Goal: Task Accomplishment & Management: Complete application form

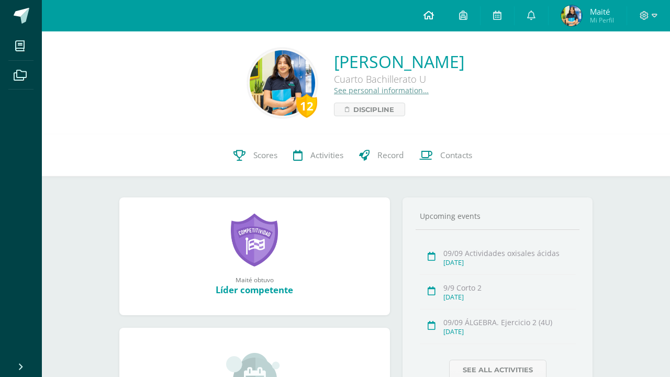
click at [426, 12] on icon at bounding box center [428, 14] width 10 height 9
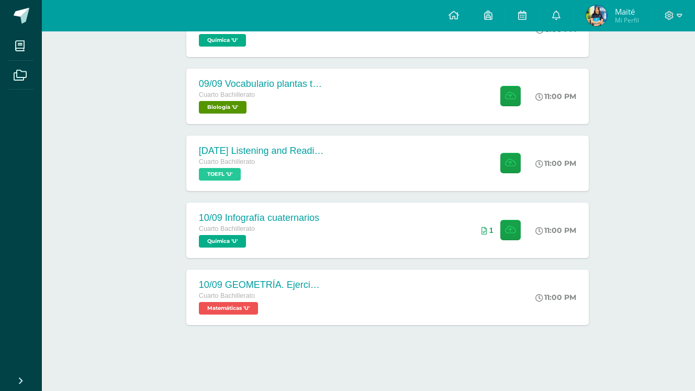
scroll to position [274, 0]
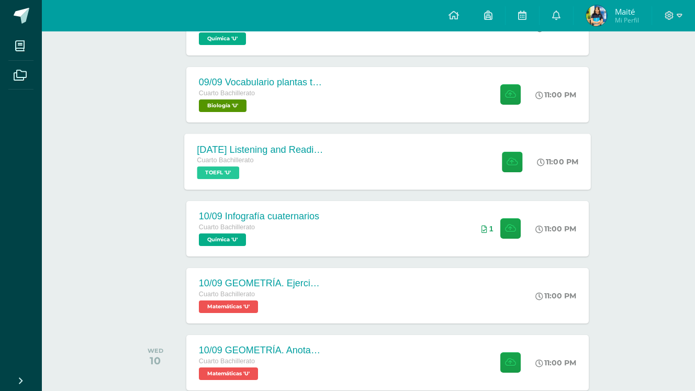
click at [329, 182] on div "10 sep Listening and Reading exercises, Magoosh Cuarto Bachillerato TOEFL 'U'" at bounding box center [260, 161] width 152 height 56
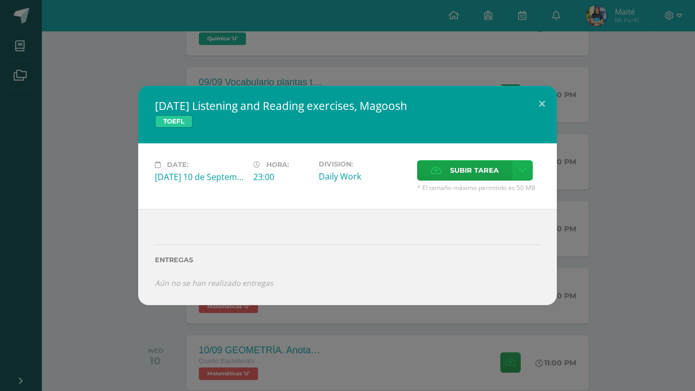
click at [517, 170] on link at bounding box center [522, 170] width 20 height 20
click at [474, 165] on span "Subir tarea" at bounding box center [474, 170] width 49 height 19
click at [0, 0] on input "Subir tarea" at bounding box center [0, 0] width 0 height 0
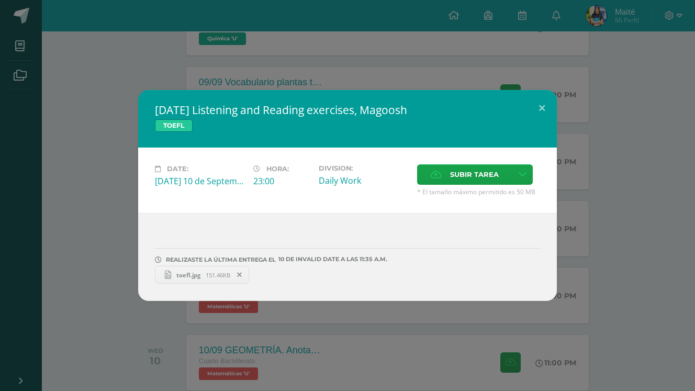
click at [592, 296] on div "10 sep Listening and Reading exercises, Magoosh TOEFL Date: Wednesday 10 de Sep…" at bounding box center [347, 195] width 687 height 211
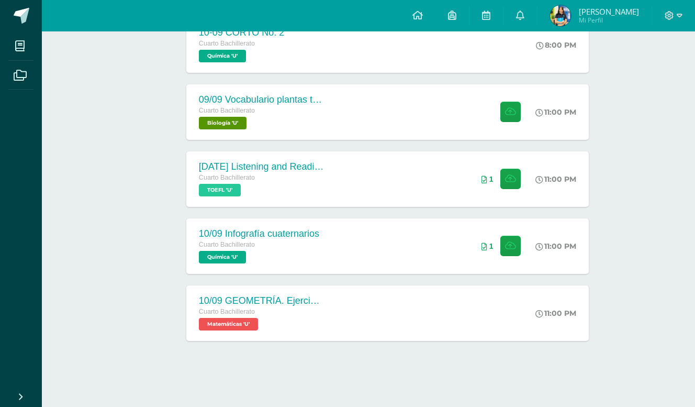
scroll to position [259, 0]
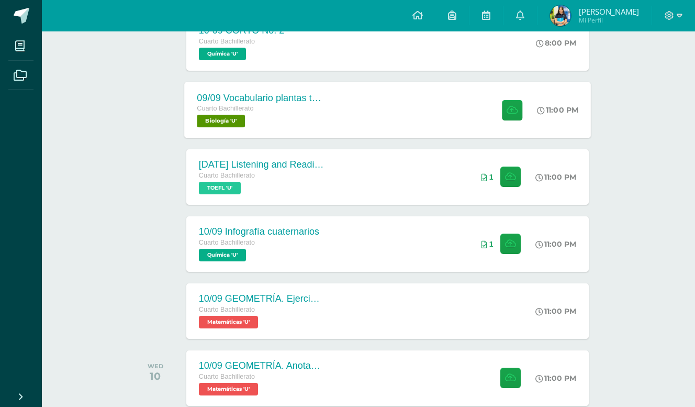
click at [296, 118] on div "Cuarto Bachillerato Biología 'U'" at bounding box center [260, 115] width 127 height 24
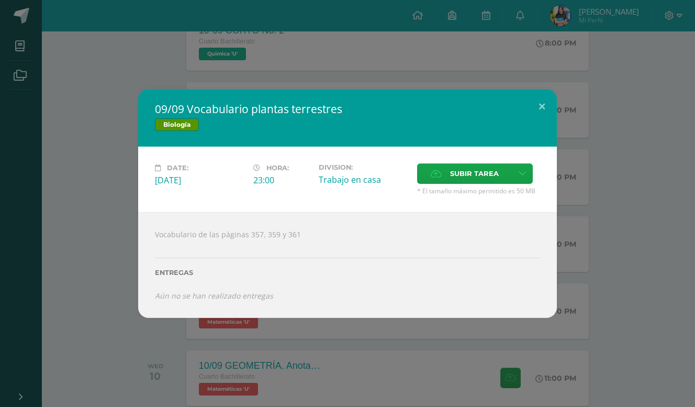
click at [302, 331] on div "09/09 Vocabulario plantas terrestres Biología Date: Wednesday 10 de September H…" at bounding box center [347, 203] width 695 height 407
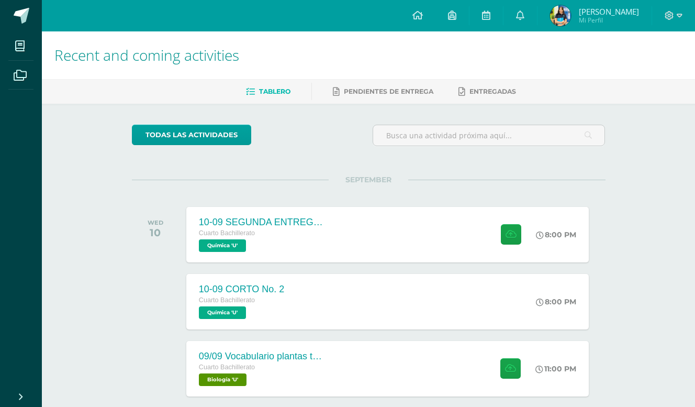
scroll to position [0, 0]
click at [620, 20] on span "Mi Perfil" at bounding box center [609, 20] width 60 height 9
click at [524, 19] on icon at bounding box center [520, 14] width 8 height 9
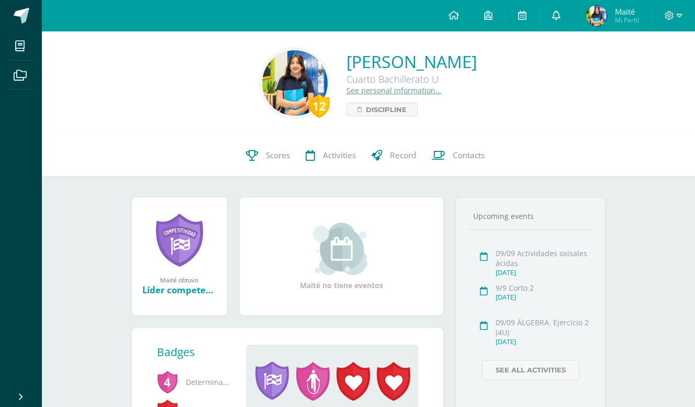
click at [556, 20] on span at bounding box center [556, 16] width 8 height 12
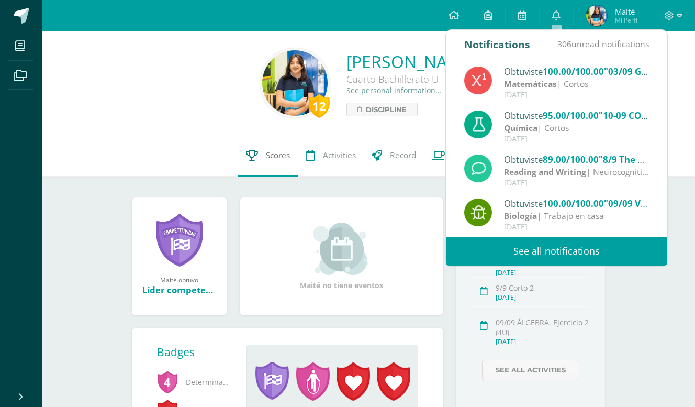
click at [272, 163] on link "Scores" at bounding box center [268, 156] width 60 height 42
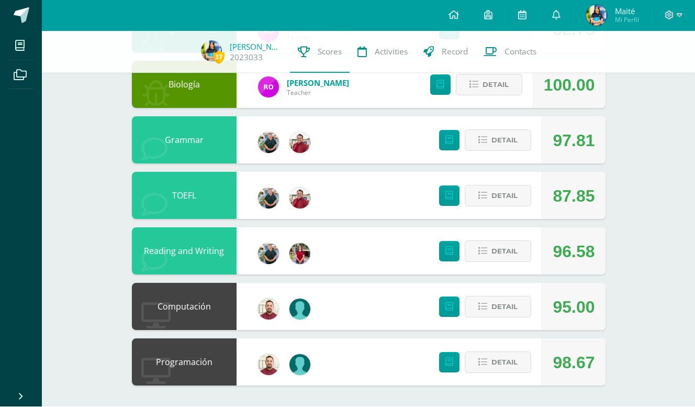
scroll to position [603, 0]
